Goal: Task Accomplishment & Management: Use online tool/utility

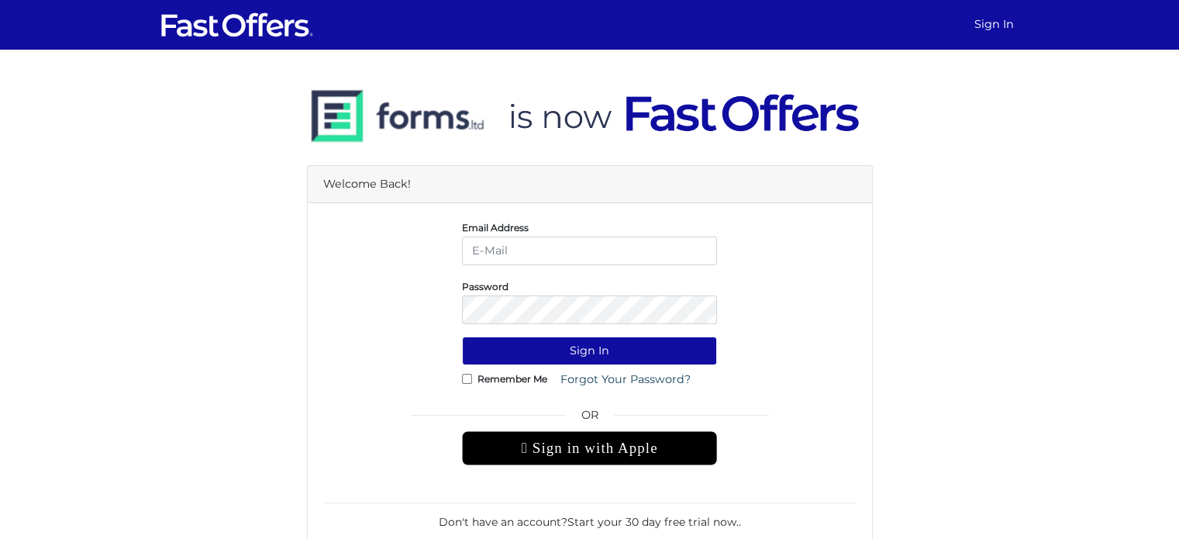
type input "[EMAIL_ADDRESS][DOMAIN_NAME]"
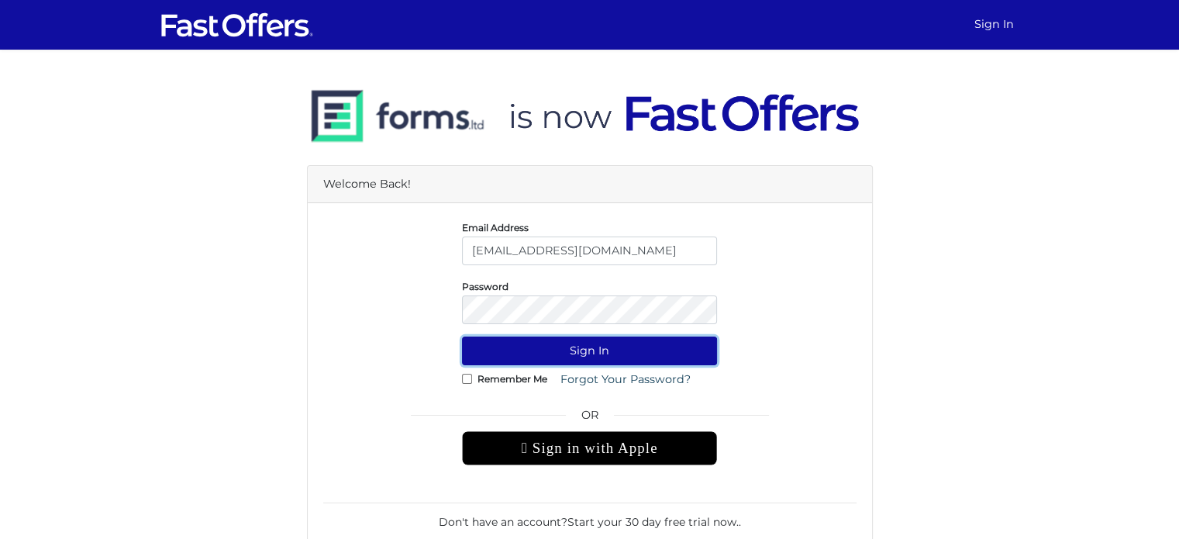
click at [599, 352] on button "Sign In" at bounding box center [589, 351] width 255 height 29
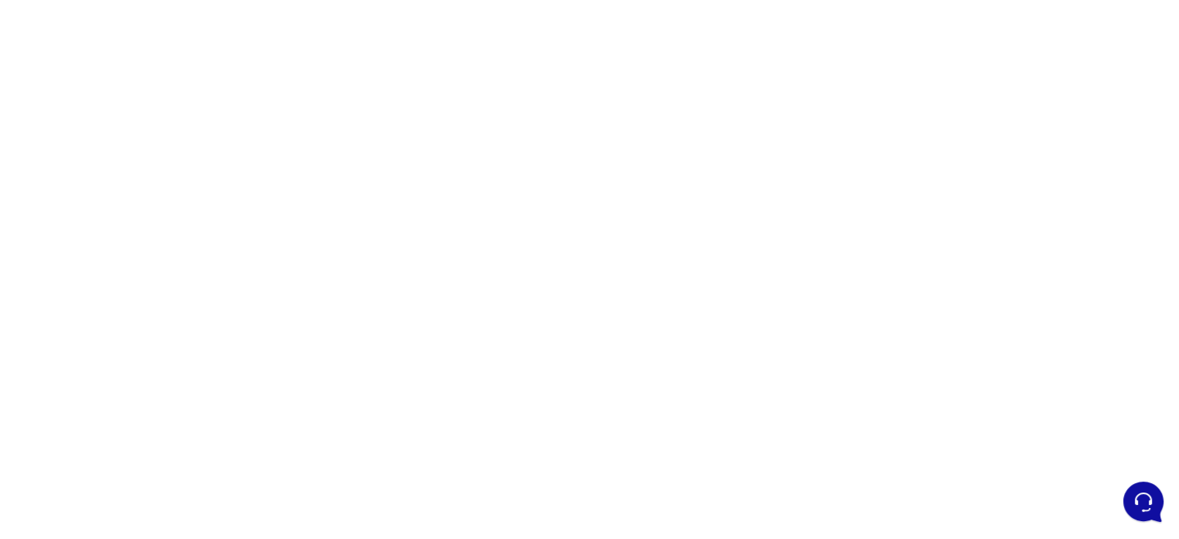
scroll to position [155, 0]
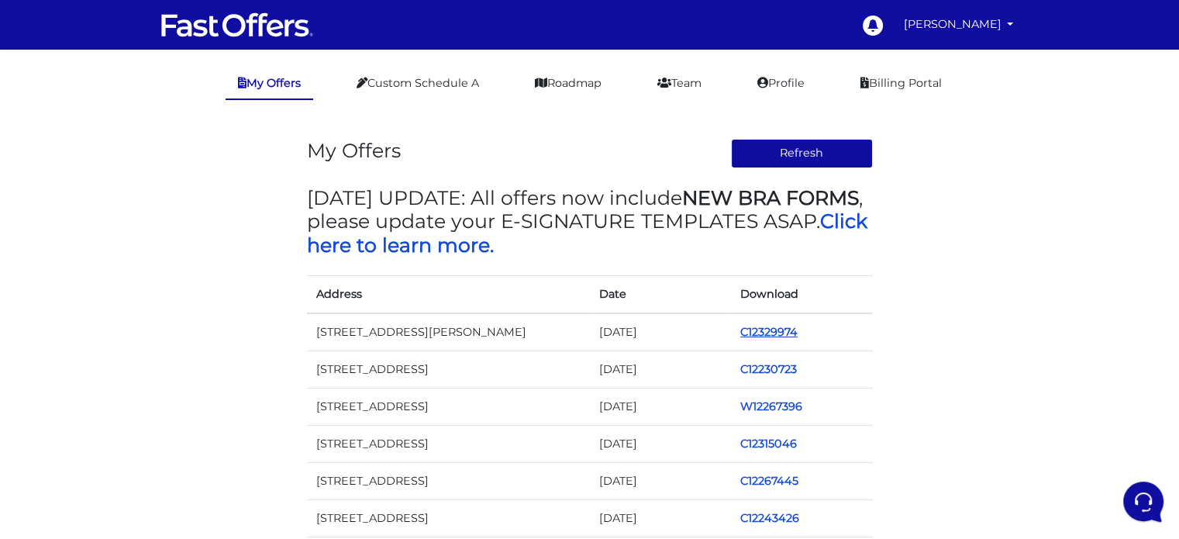
click at [765, 331] on link "C12329974" at bounding box center [769, 332] width 57 height 14
